Goal: Information Seeking & Learning: Learn about a topic

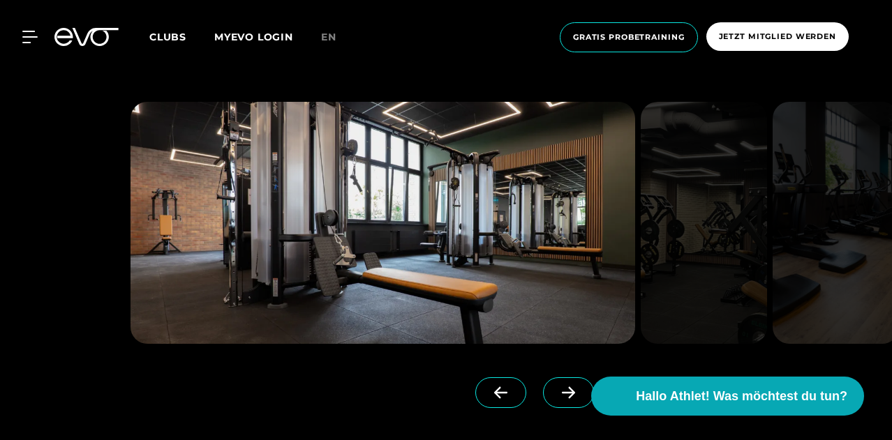
scroll to position [3007, 0]
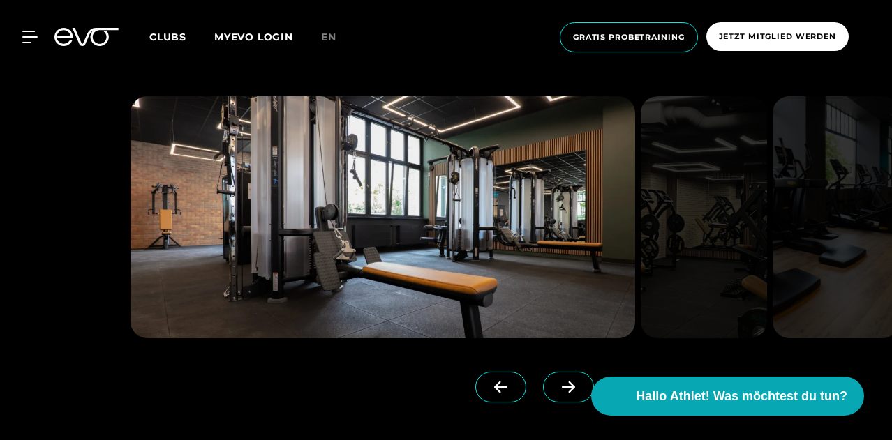
click at [553, 390] on span at bounding box center [568, 387] width 51 height 31
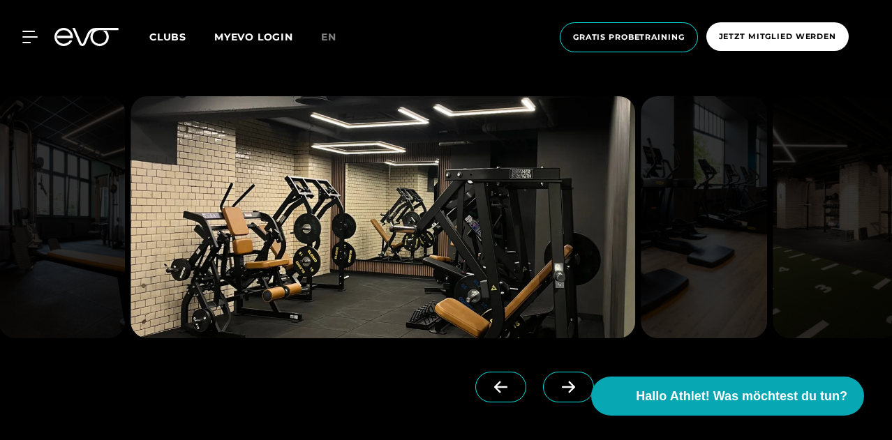
click at [553, 390] on span at bounding box center [568, 387] width 51 height 31
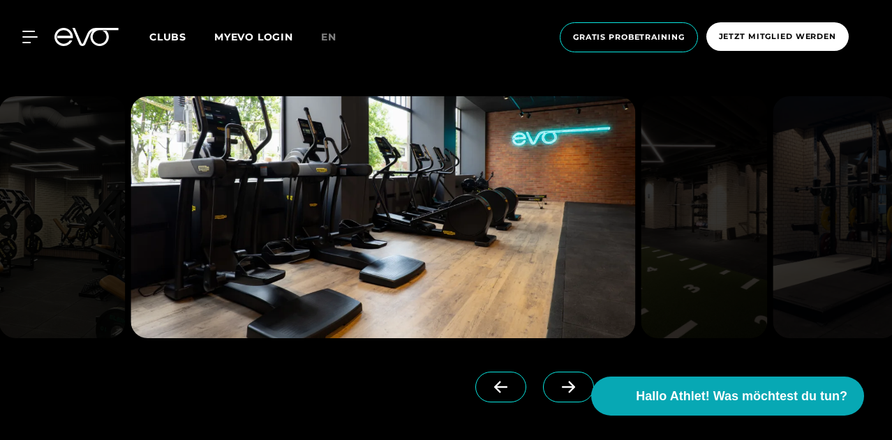
click at [553, 390] on span at bounding box center [568, 387] width 51 height 31
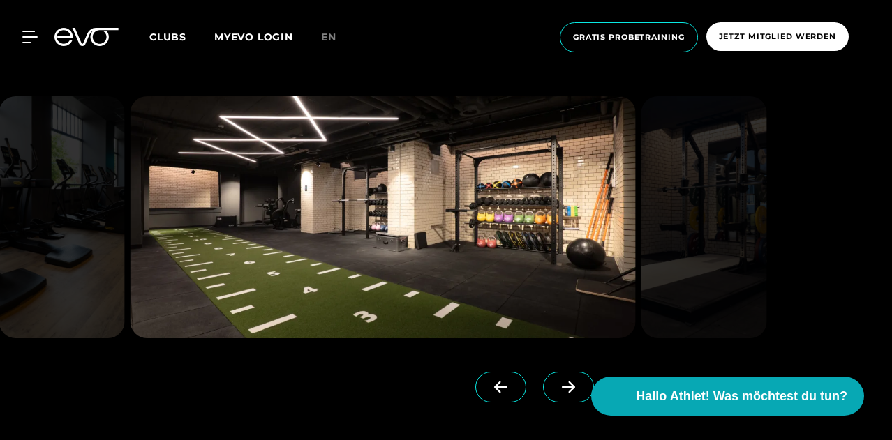
click at [499, 393] on link at bounding box center [503, 400] width 57 height 56
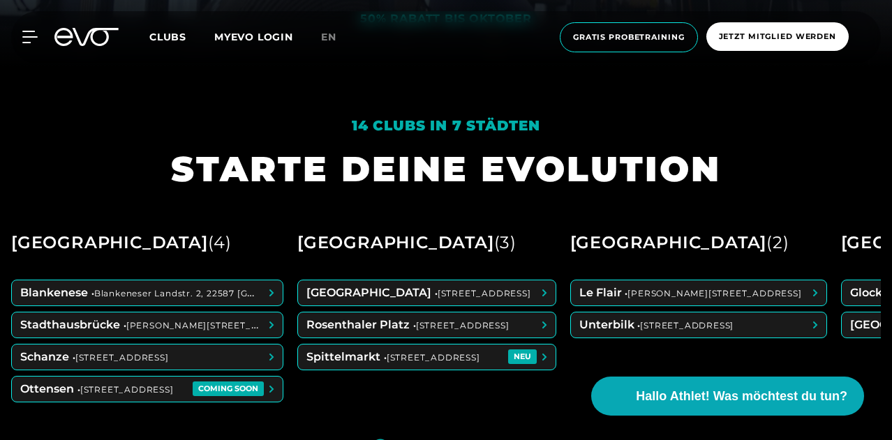
scroll to position [502, 0]
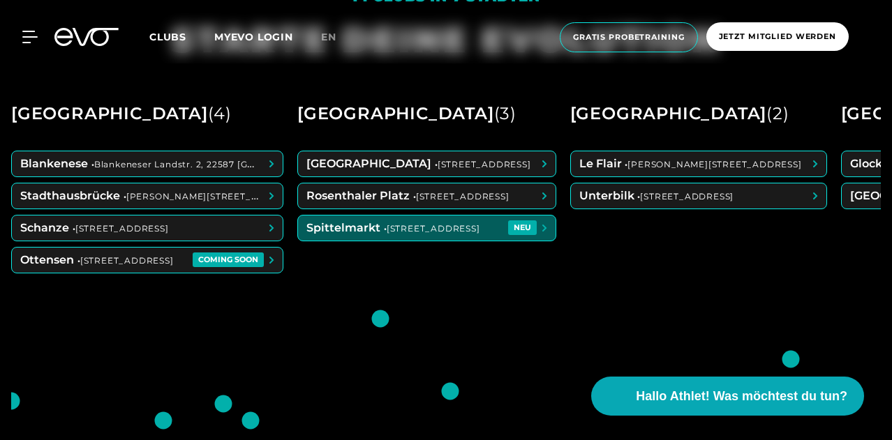
click at [505, 235] on span at bounding box center [426, 228] width 257 height 25
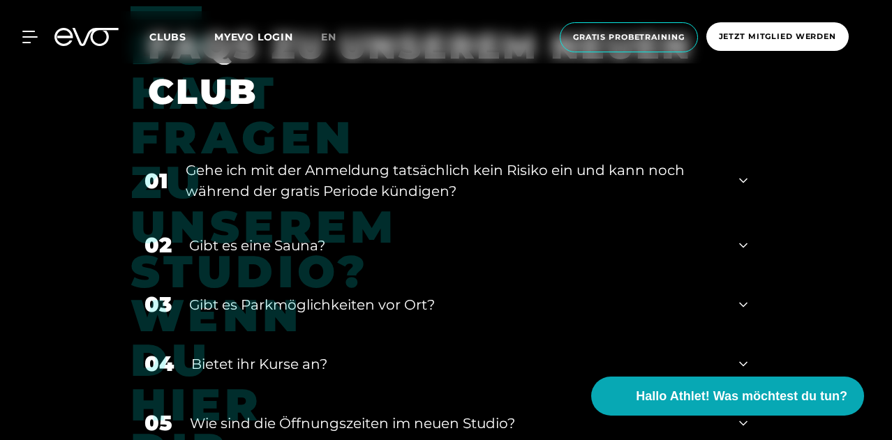
scroll to position [4859, 0]
click at [442, 236] on div "Gibt es eine Sauna?" at bounding box center [455, 246] width 532 height 21
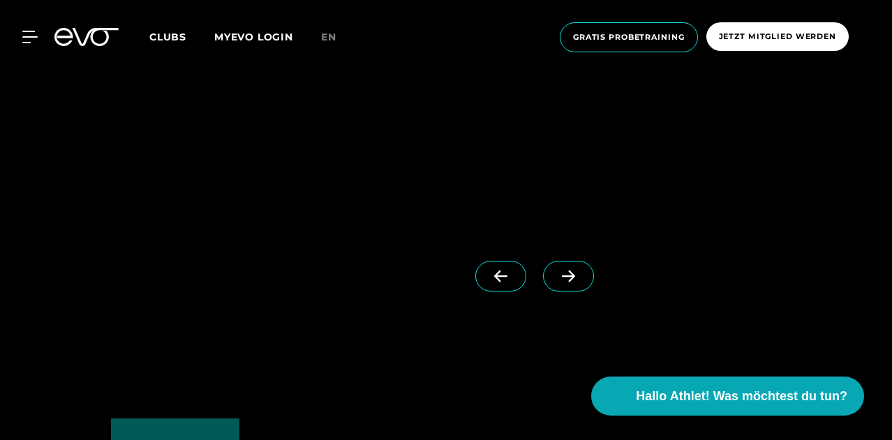
scroll to position [3120, 0]
click at [556, 269] on icon at bounding box center [568, 274] width 24 height 13
click at [503, 279] on link at bounding box center [503, 287] width 57 height 56
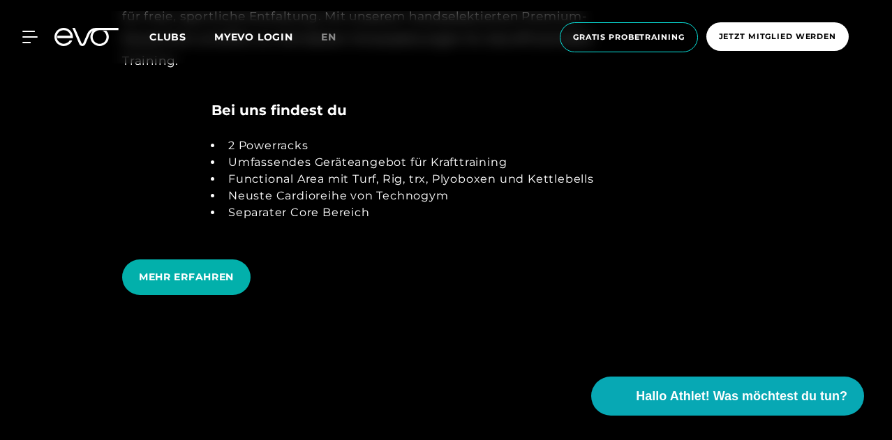
scroll to position [2656, 0]
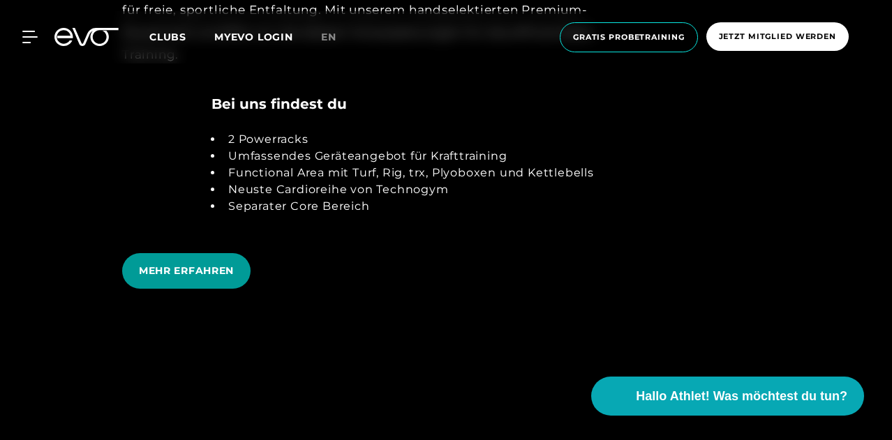
click at [209, 271] on span "MEHR ERFAHREN" at bounding box center [186, 271] width 95 height 15
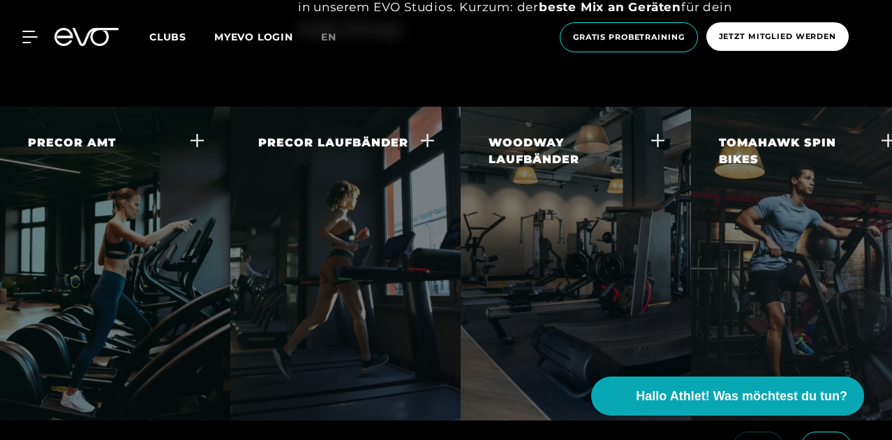
scroll to position [2578, 0]
click at [138, 230] on div "PRECOR AMT Der Adaptive Motion Trainer bietet dir ein großartiges Ganzkörper-Wo…" at bounding box center [106, 215] width 157 height 161
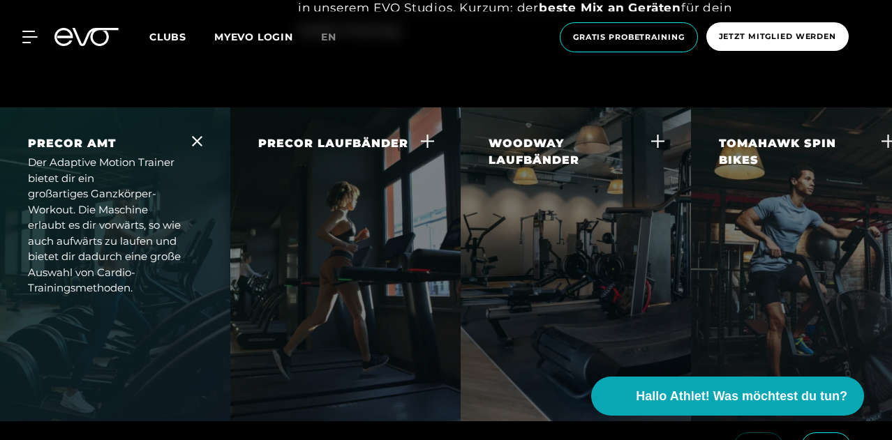
click at [194, 136] on icon at bounding box center [197, 141] width 10 height 10
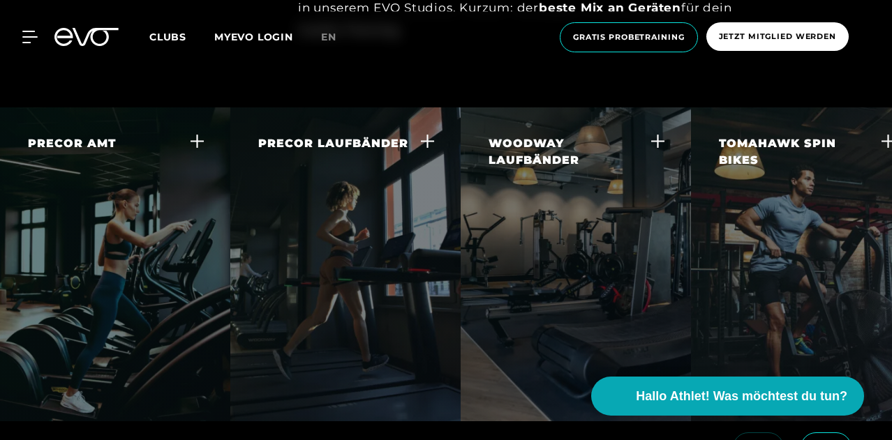
click at [389, 183] on div "PRECOR LAUFBÄNDER Gehen und Laufen sind wichtige funktionelle Bewegungen. Auf d…" at bounding box center [336, 223] width 157 height 177
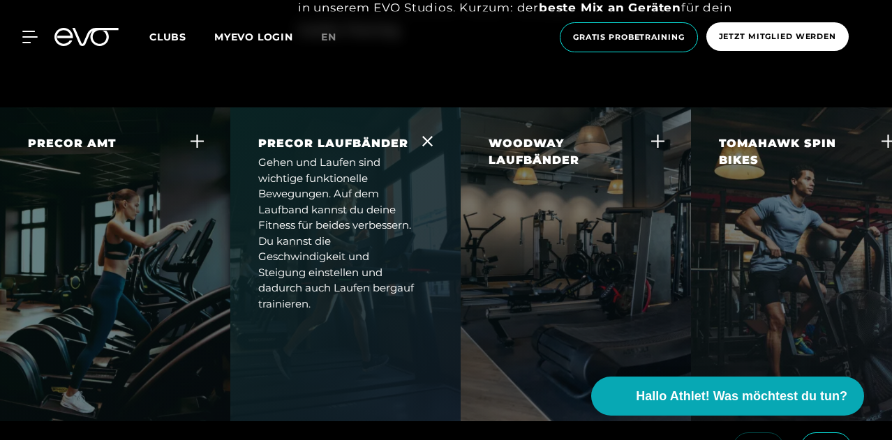
click at [389, 183] on div "Gehen und Laufen sind wichtige funktionelle Bewegungen. Auf dem Laufband kannst…" at bounding box center [336, 233] width 157 height 157
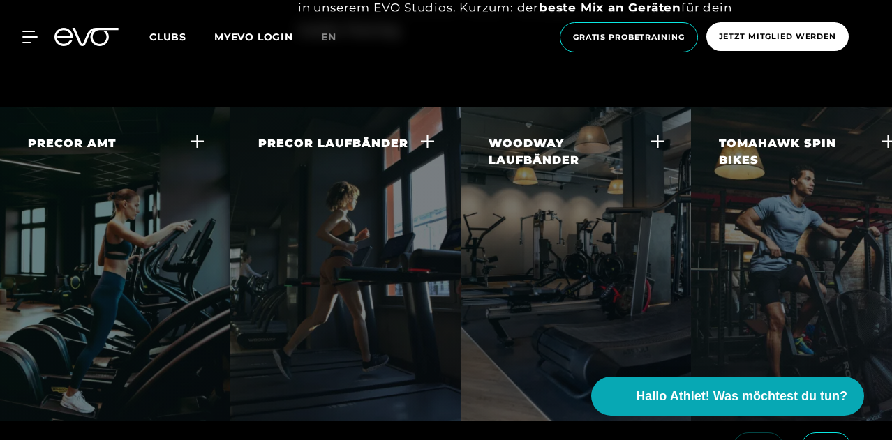
click at [584, 215] on div "WOODWAY LAUFBÄNDER Die Woodway Laufbänder sind der goldene Standard für Laufbän…" at bounding box center [566, 232] width 157 height 194
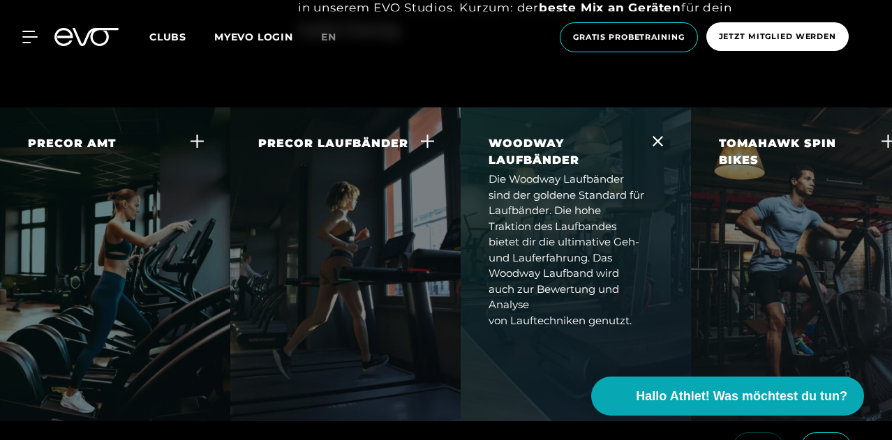
click at [584, 215] on div "Die Woodway Laufbänder sind der goldene Standard für Laufbänder. Die hohe Trakt…" at bounding box center [566, 250] width 157 height 157
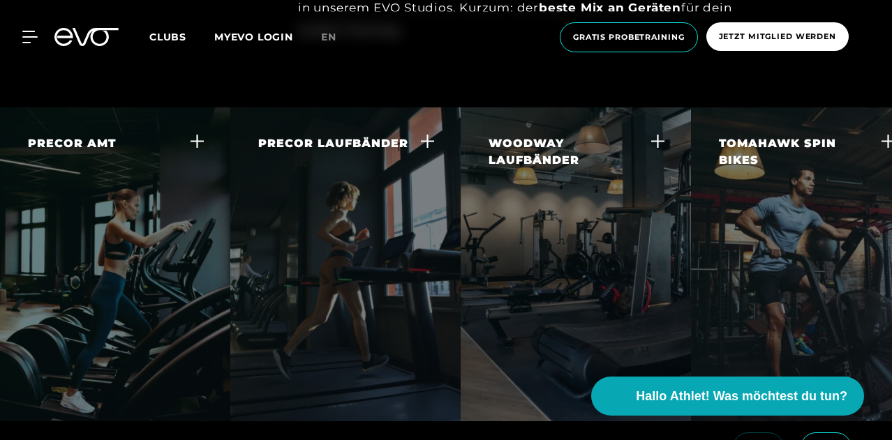
click at [785, 181] on div "TOMAHAWK SPIN BIKES Dieses Best-In-Class Spin-Bike bietet dir eine der leichtgä…" at bounding box center [797, 224] width 157 height 178
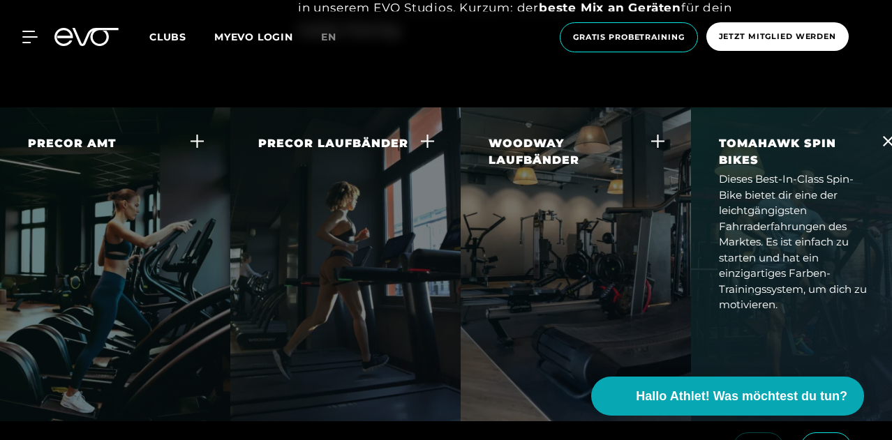
click at [783, 239] on div "Dieses Best-In-Class Spin-Bike bietet dir eine der leichtgängigsten Fahrraderfa…" at bounding box center [797, 243] width 157 height 142
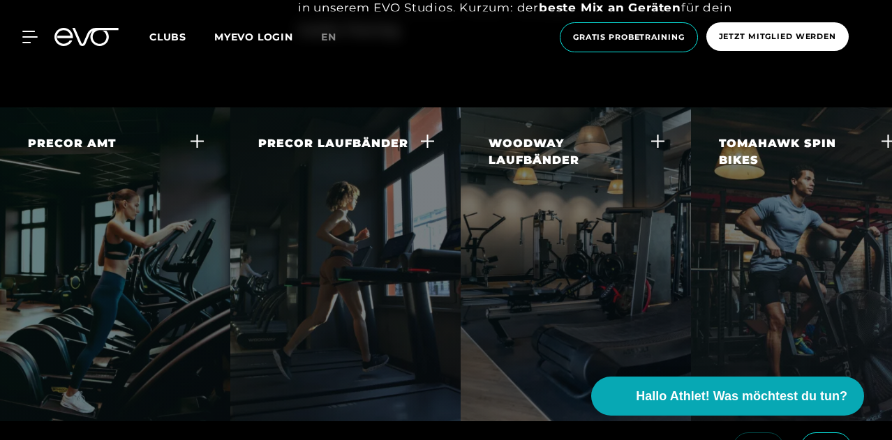
drag, startPoint x: 822, startPoint y: 270, endPoint x: 734, endPoint y: 273, distance: 88.0
click at [734, 273] on div "TOMAHAWK SPIN BIKES Dieses Best-In-Class Spin-Bike bietet dir eine der leichtgä…" at bounding box center [806, 224] width 230 height 234
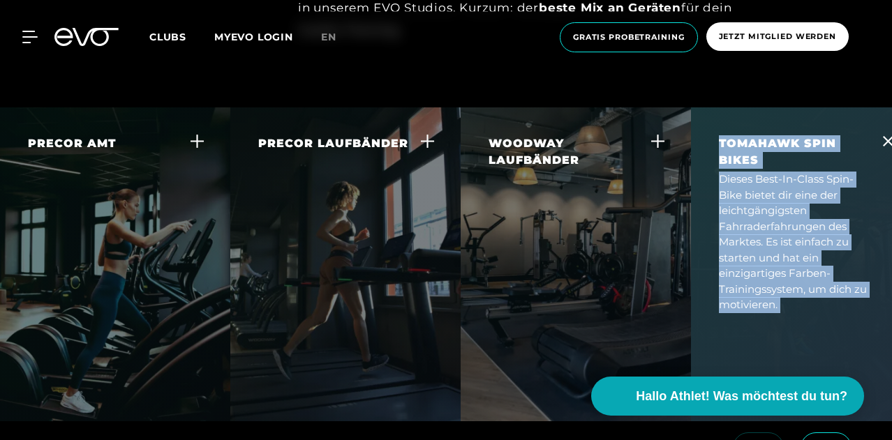
drag, startPoint x: 543, startPoint y: 377, endPoint x: 528, endPoint y: 372, distance: 15.7
click at [528, 372] on div "PRECOR AMT Der Adaptive Motion Trainer bietet dir ein großartiges Ganzkörper-Wo…" at bounding box center [446, 303] width 892 height 392
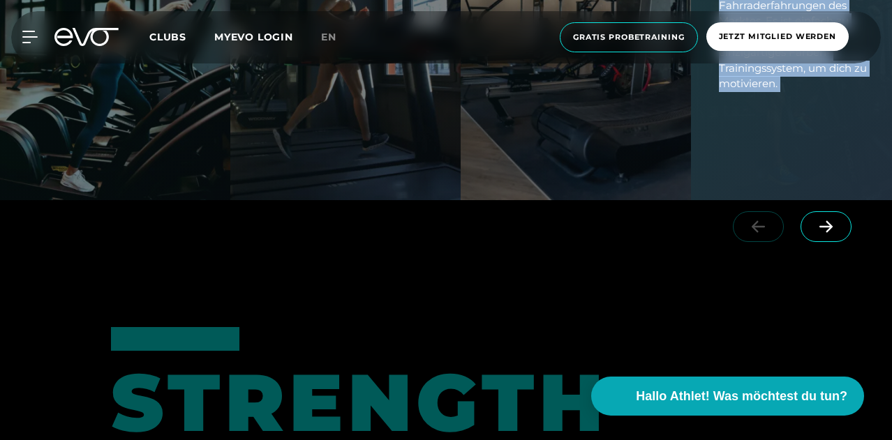
scroll to position [2796, 0]
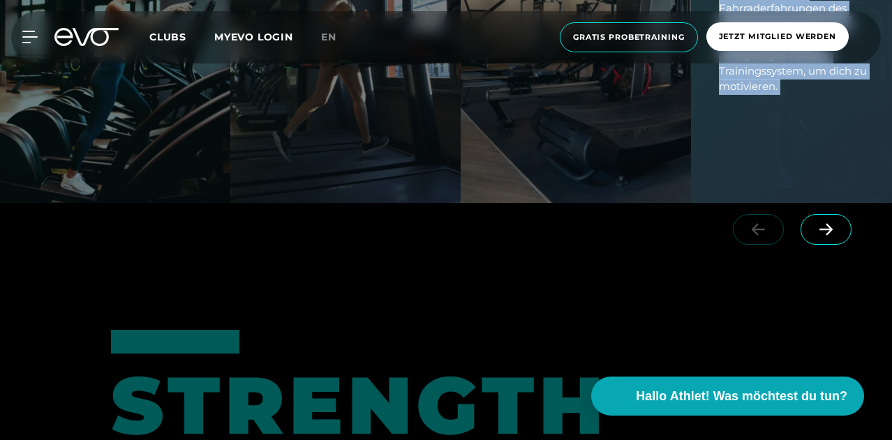
click at [841, 214] on span at bounding box center [825, 229] width 51 height 31
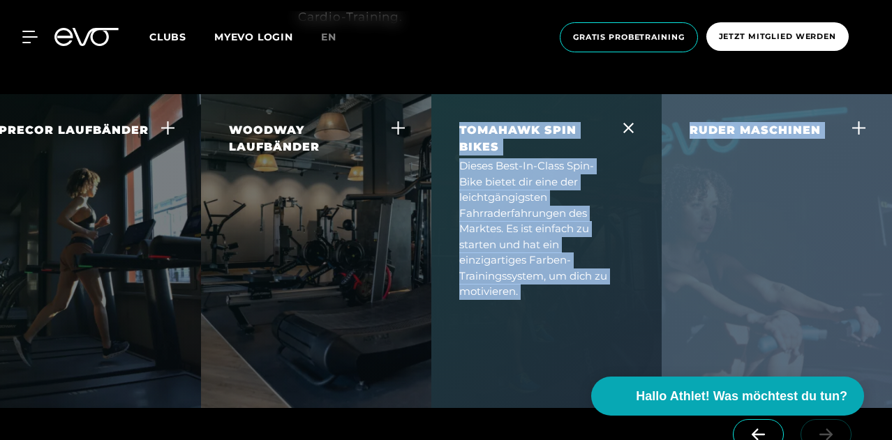
scroll to position [2590, 0]
click at [796, 193] on div "RUDER MASCHINEN Das Concent II Rudergerät ist weltweit von Experten und Athlete…" at bounding box center [767, 196] width 157 height 146
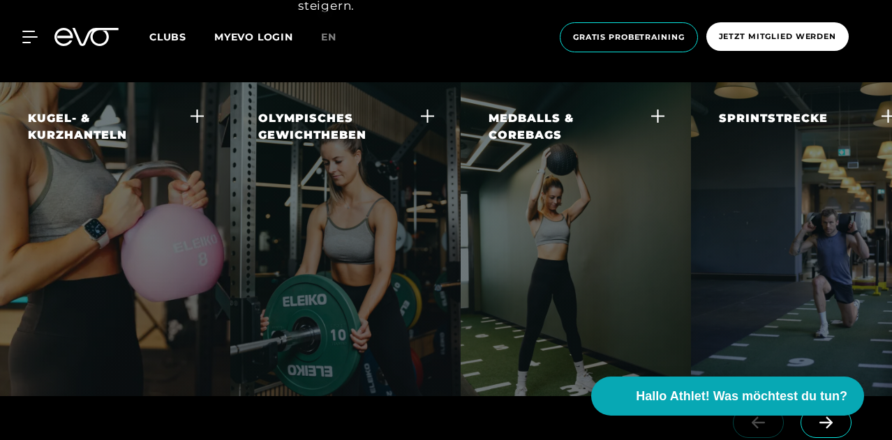
scroll to position [3552, 0]
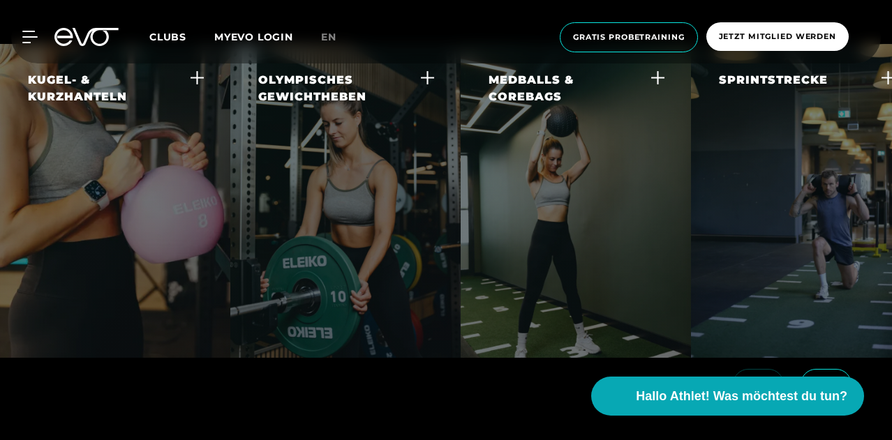
click at [830, 378] on icon at bounding box center [825, 384] width 24 height 13
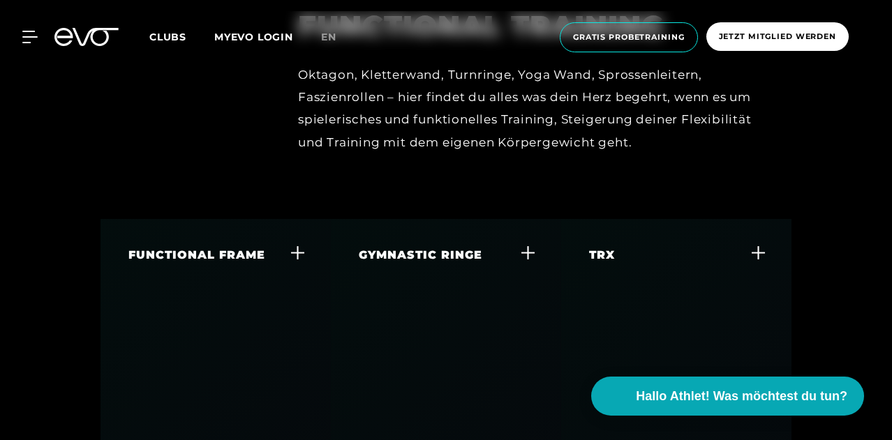
scroll to position [4384, 0]
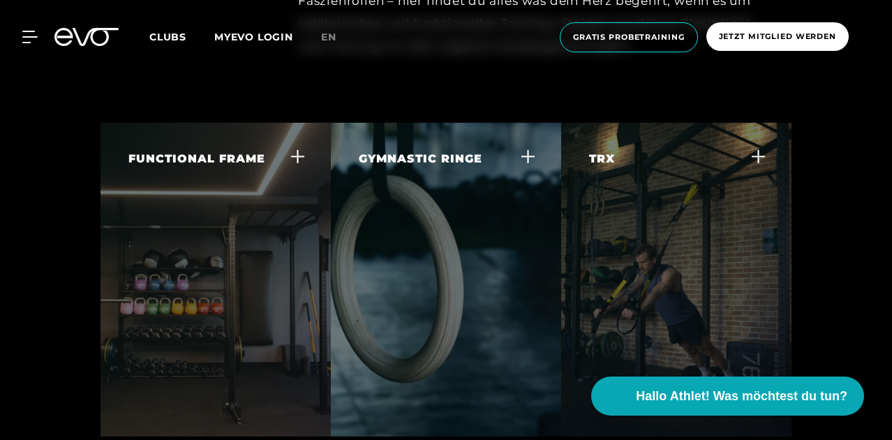
click at [699, 213] on div "TRX TRX Training ist ausgezeichnet um Kraft und Kontrolle für andere Körpergewi…" at bounding box center [667, 231] width 157 height 161
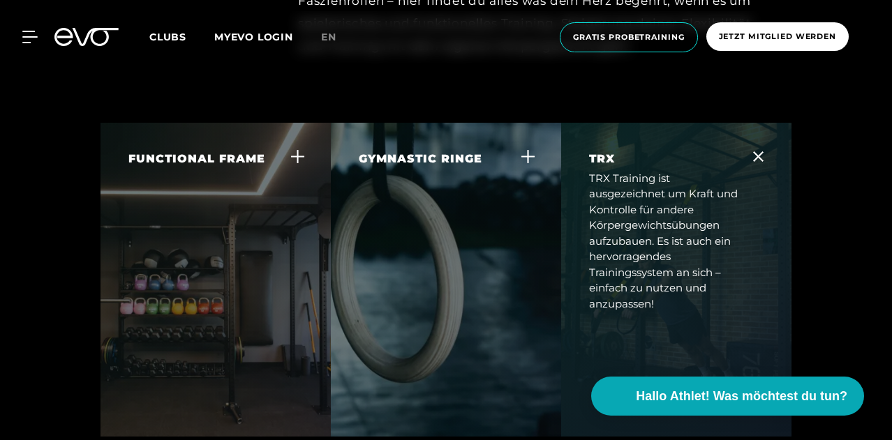
click at [699, 213] on div "TRX Training ist ausgezeichnet um Kraft und Kontrolle für andere Körpergewichts…" at bounding box center [667, 242] width 157 height 142
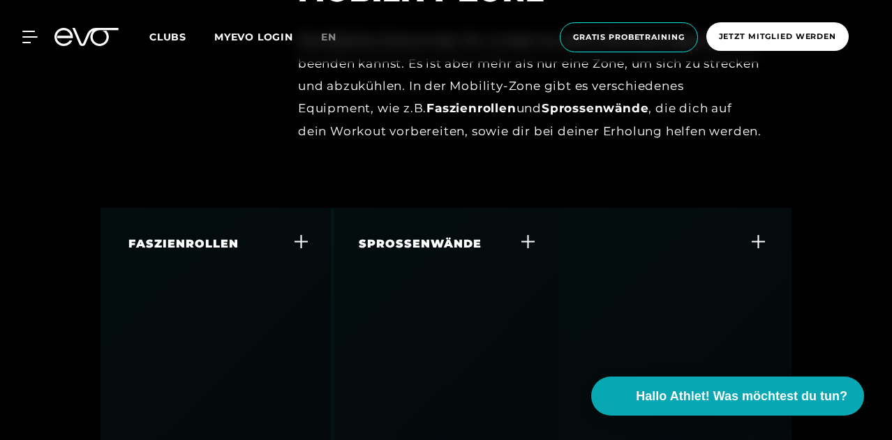
scroll to position [5155, 0]
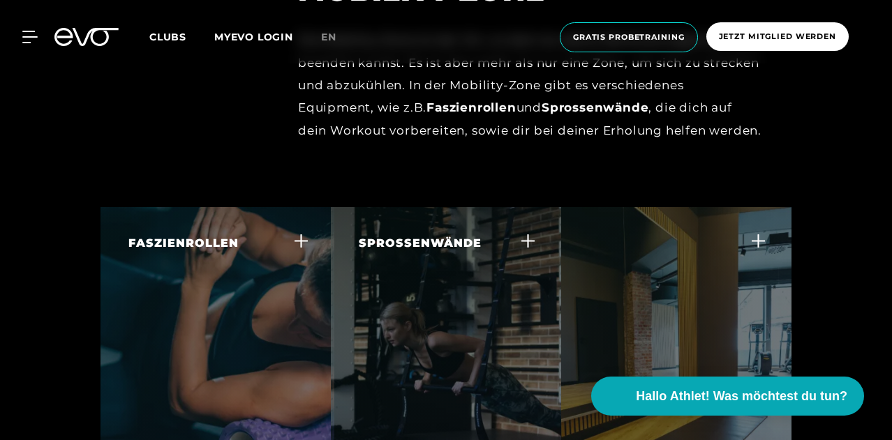
click at [276, 235] on div "FASZIENROLLEN" at bounding box center [208, 243] width 160 height 17
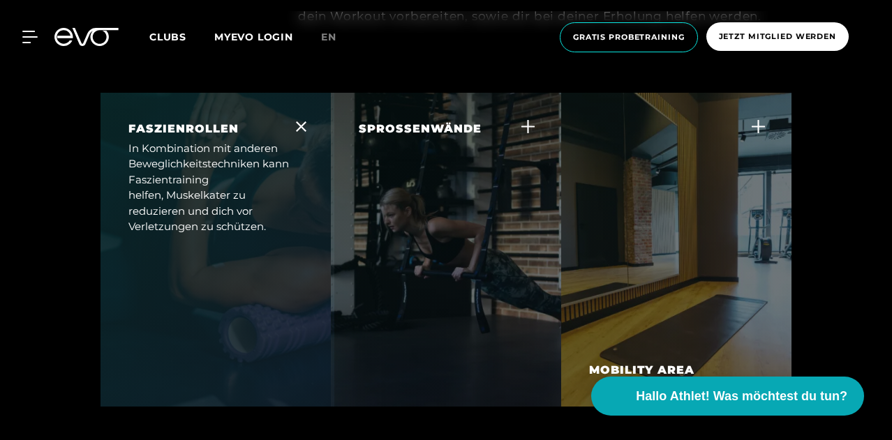
scroll to position [5271, 0]
click at [444, 207] on div "SPROSSENWÄNDE Die Sprossenwände werden schon jahrzehntelang von Therapeuten, At…" at bounding box center [446, 184] width 230 height 186
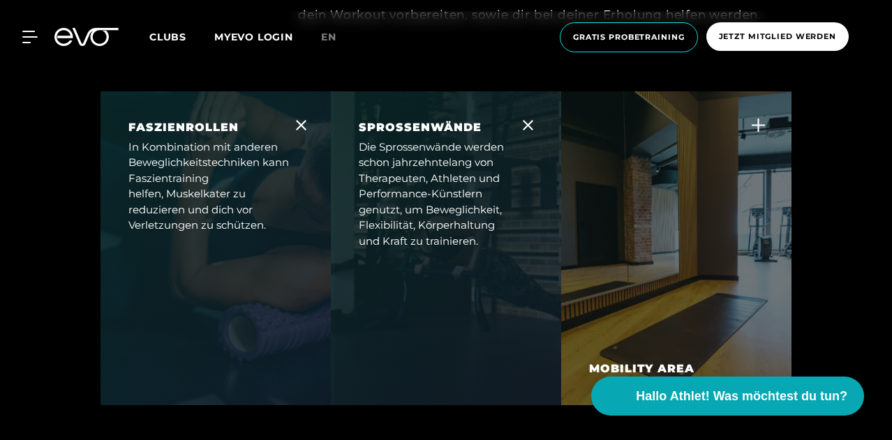
click at [673, 266] on div at bounding box center [676, 248] width 230 height 314
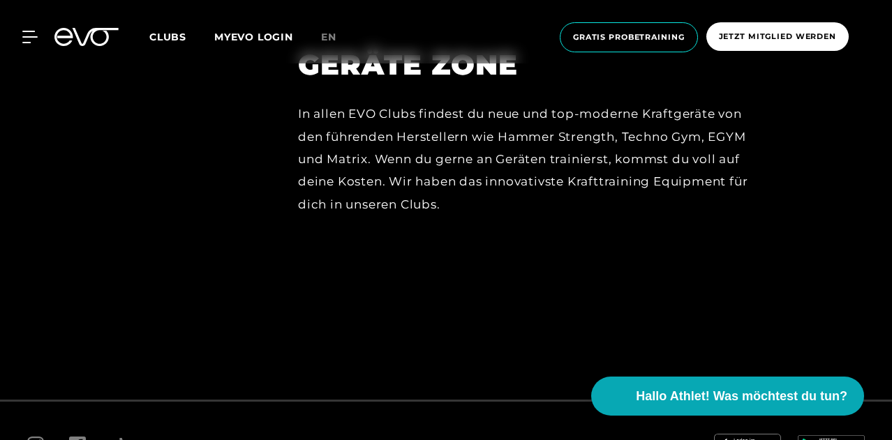
scroll to position [6002, 0]
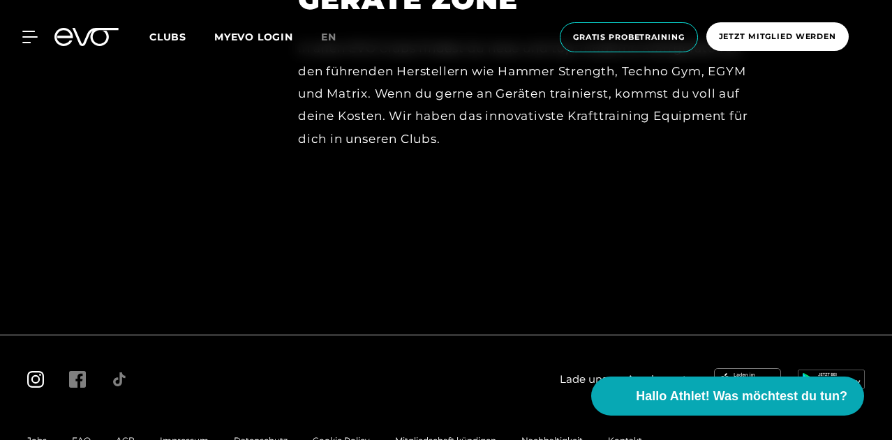
click at [39, 371] on icon at bounding box center [35, 379] width 17 height 17
